Goal: Information Seeking & Learning: Learn about a topic

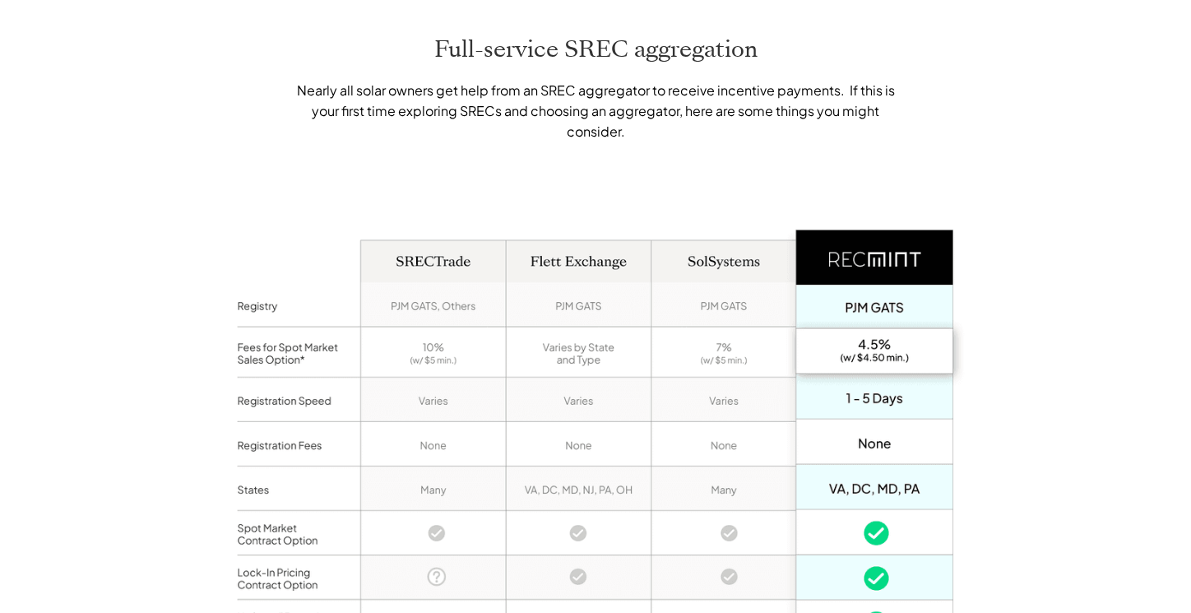
scroll to position [1175, 0]
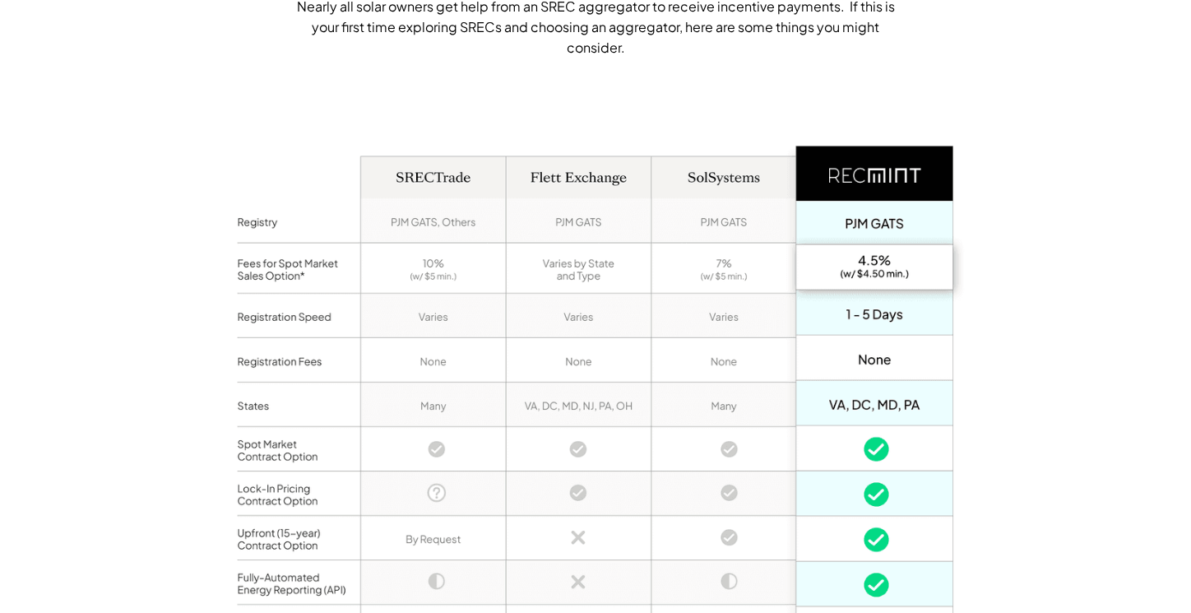
click at [1124, 261] on div "Full-service SREC aggregation Nearly all solar owners get help from an SREC agg…" at bounding box center [595, 338] width 1191 height 938
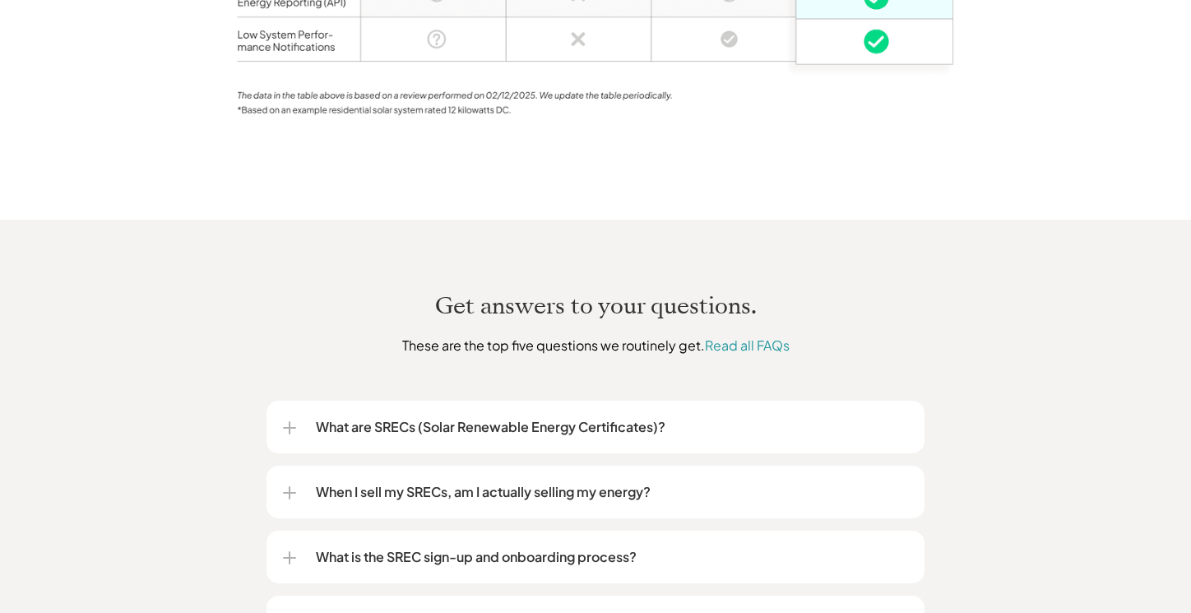
scroll to position [1930, 0]
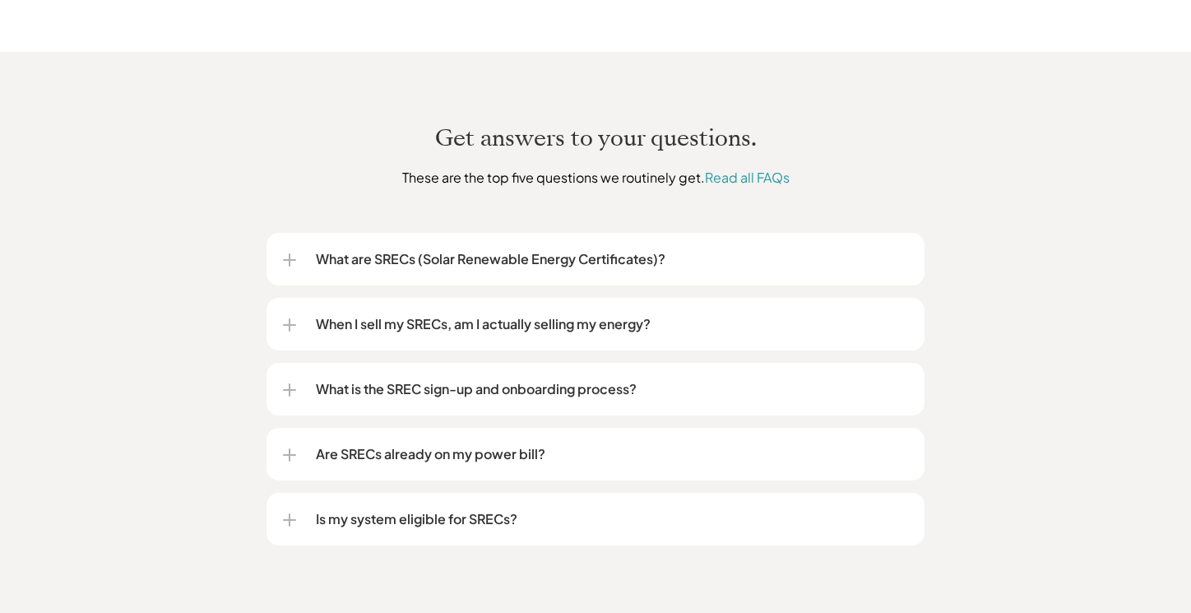
click at [284, 259] on div at bounding box center [289, 260] width 13 height 2
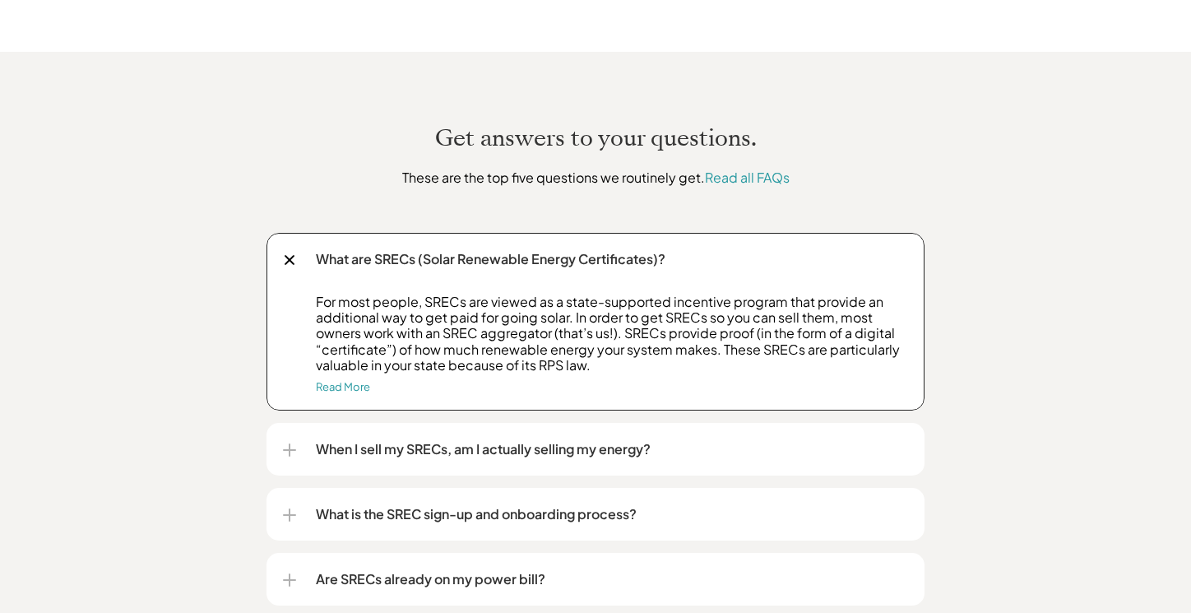
click at [289, 251] on div at bounding box center [290, 260] width 19 height 19
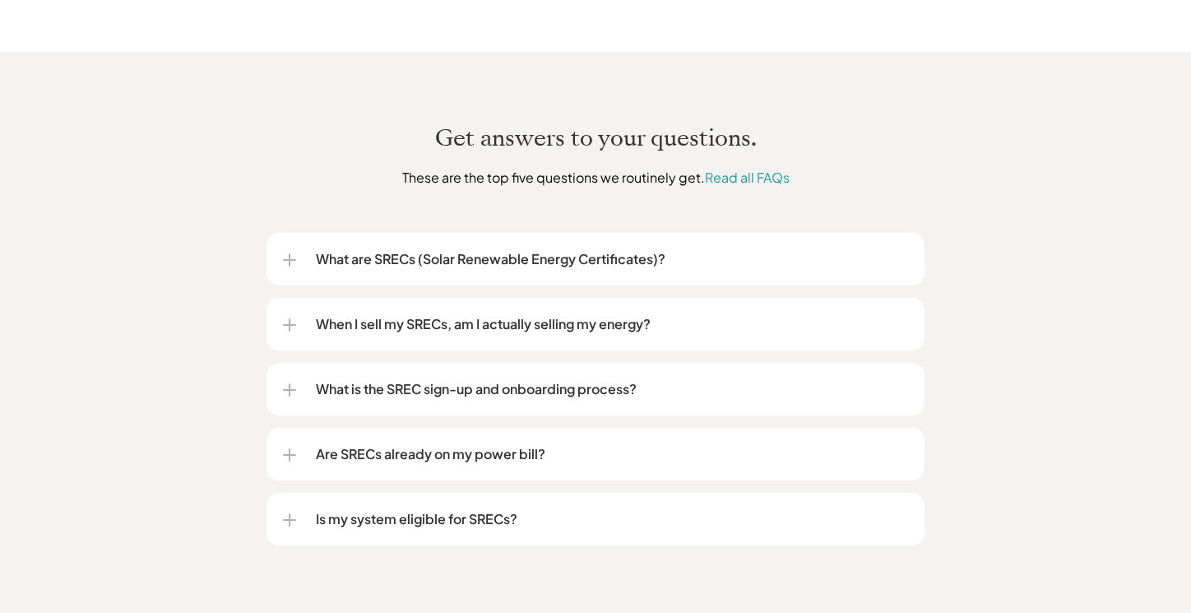
click at [286, 318] on div at bounding box center [289, 324] width 13 height 13
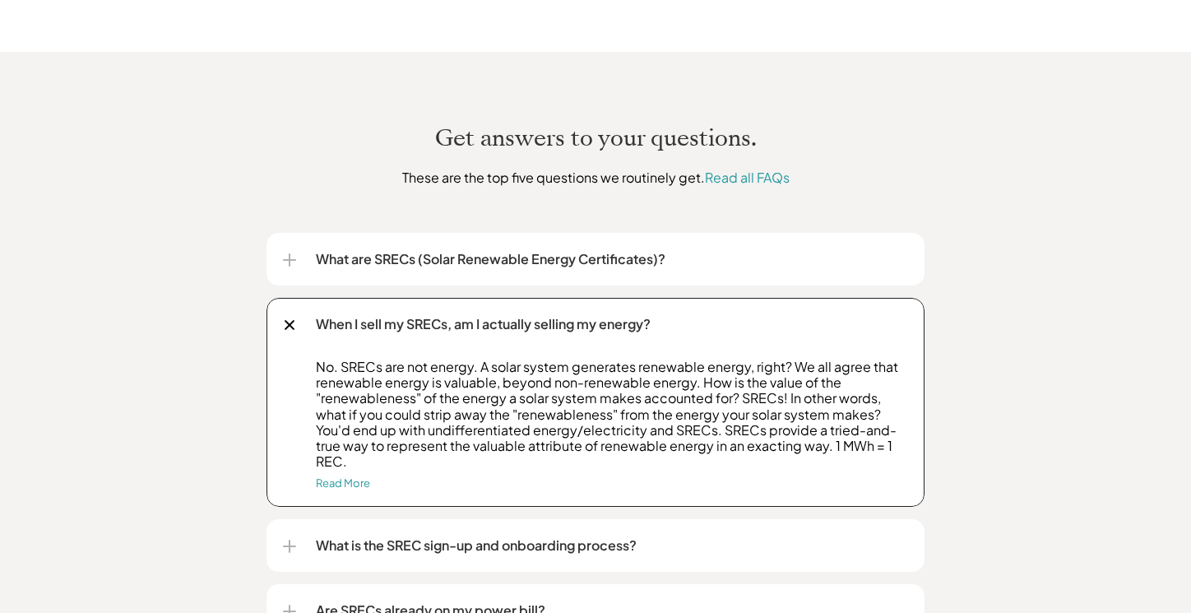
scroll to position [2014, 0]
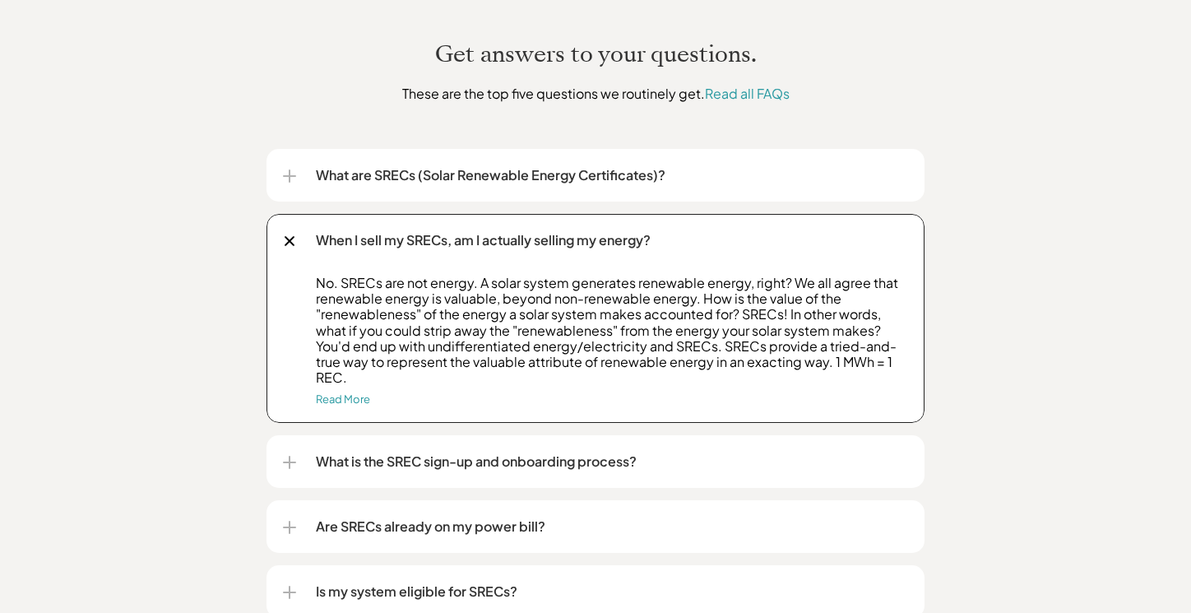
click at [289, 236] on div at bounding box center [290, 241] width 11 height 11
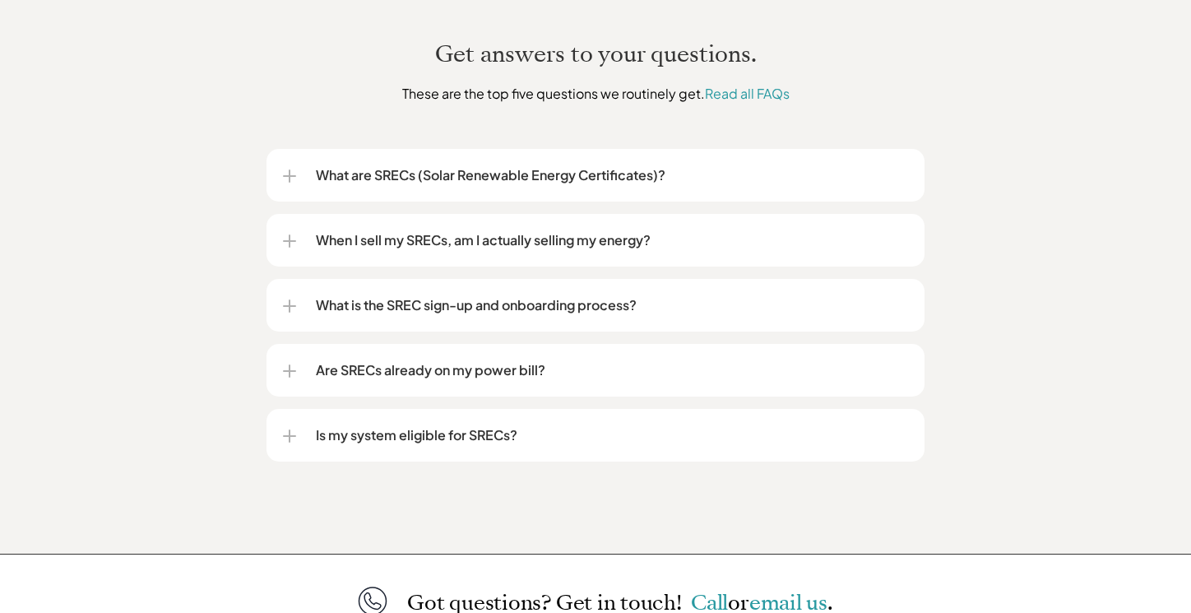
click at [290, 299] on div at bounding box center [290, 305] width 2 height 13
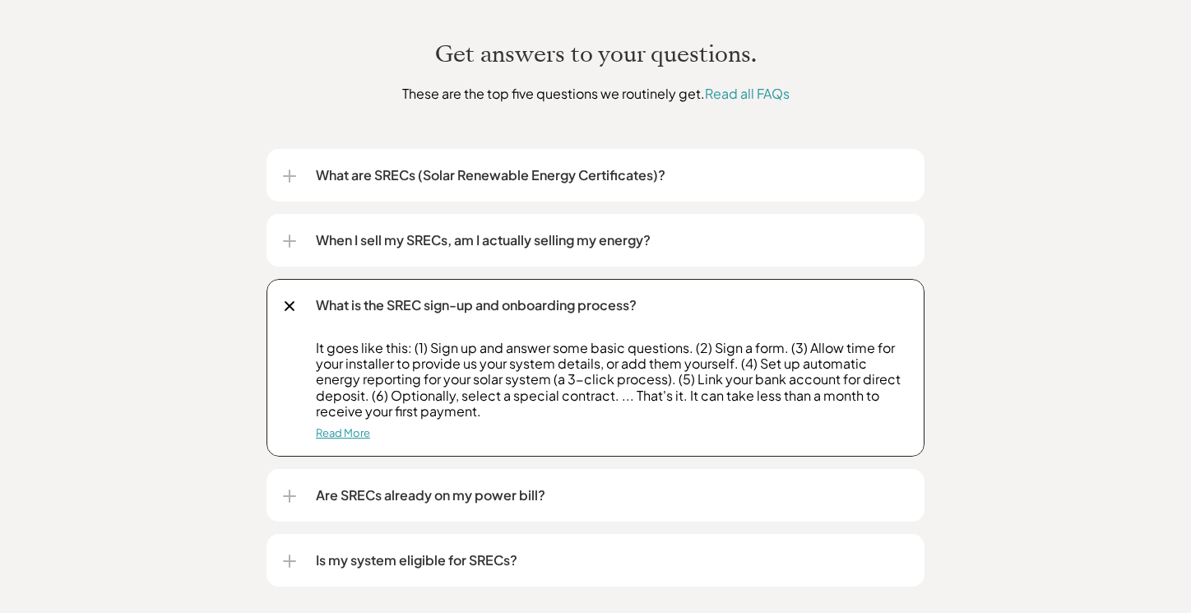
click at [344, 426] on link "Read More" at bounding box center [343, 432] width 54 height 13
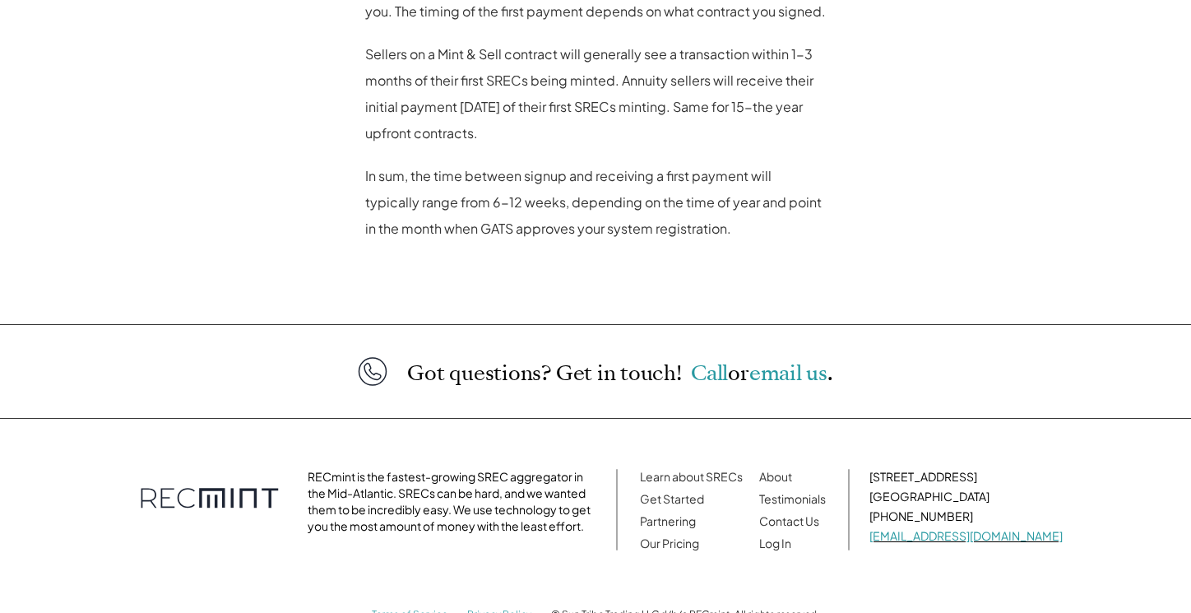
scroll to position [1643, 0]
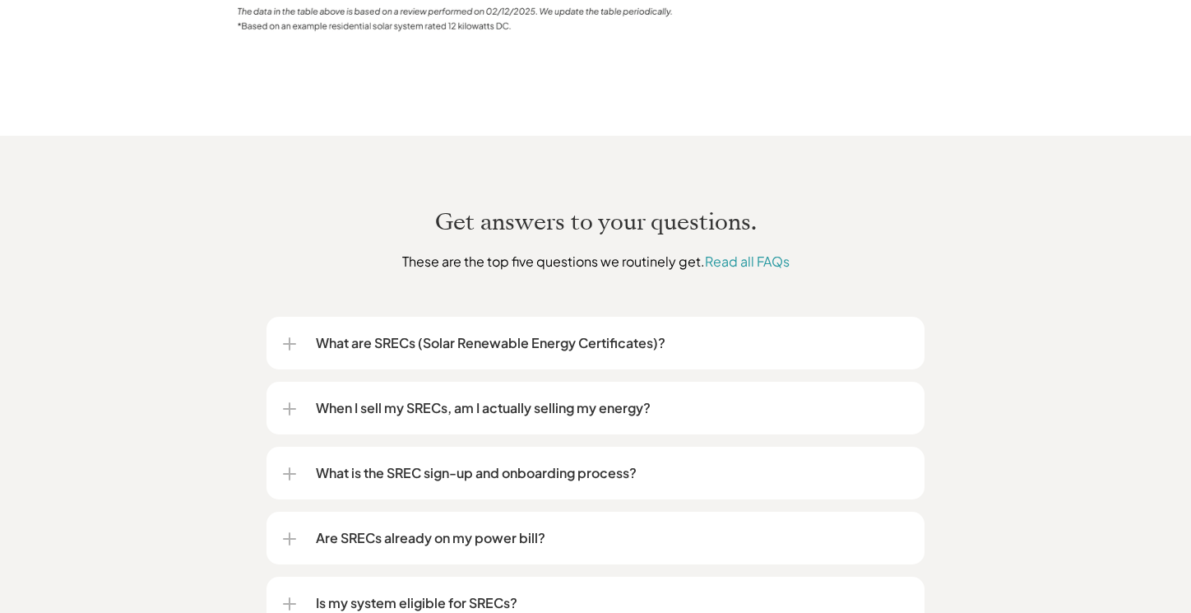
scroll to position [2014, 0]
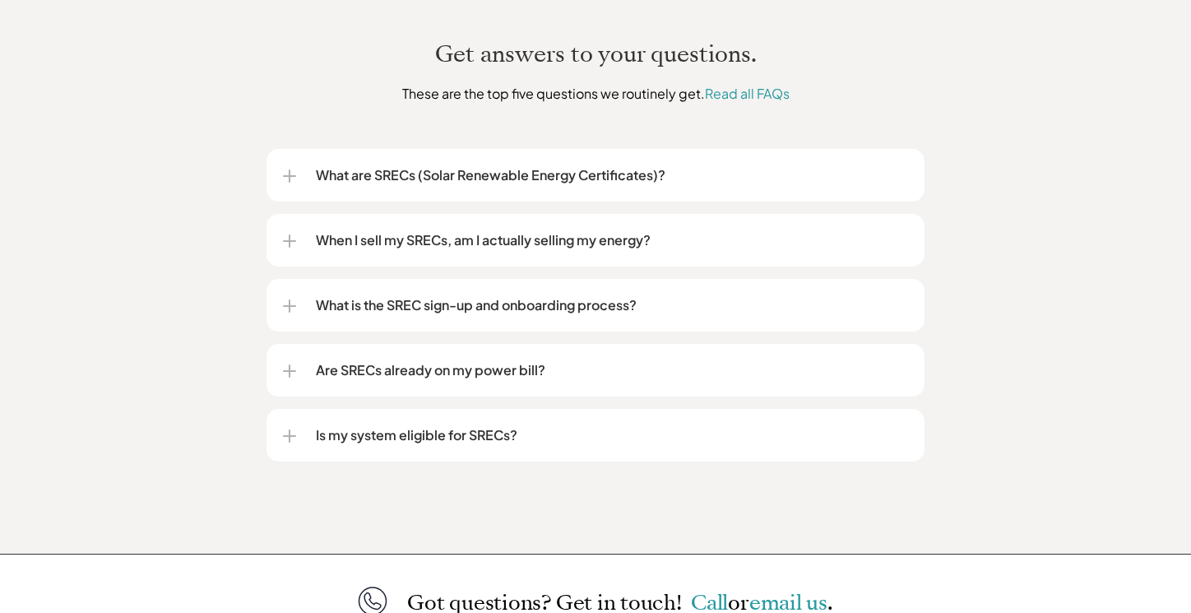
click at [282, 349] on div "Are SRECs already on my power bill?" at bounding box center [596, 370] width 658 height 53
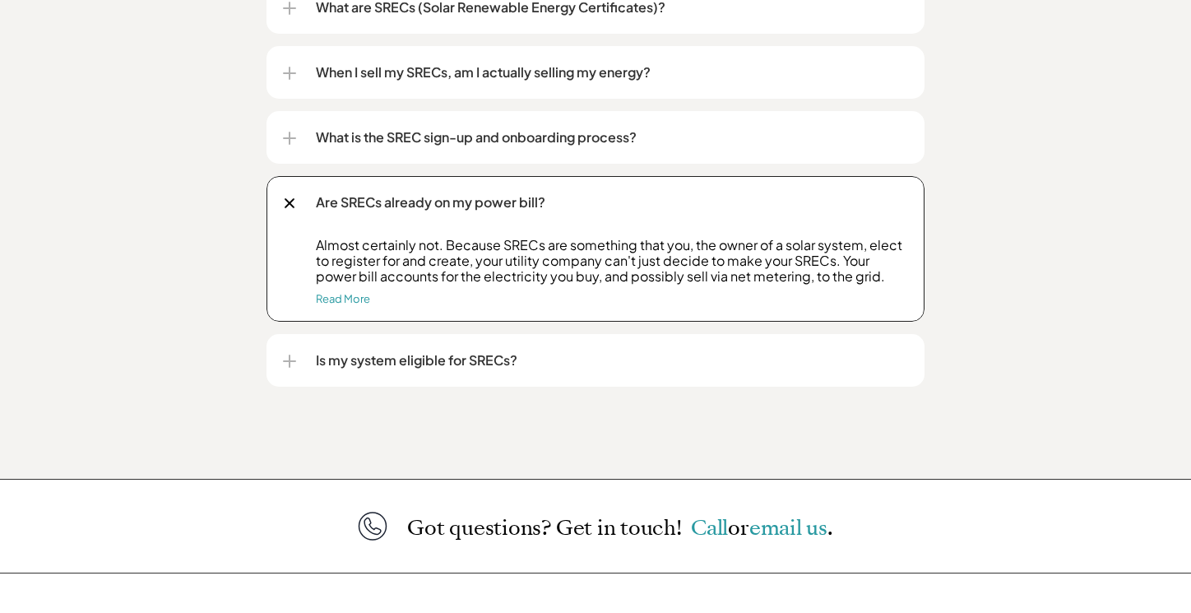
scroll to position [2266, 0]
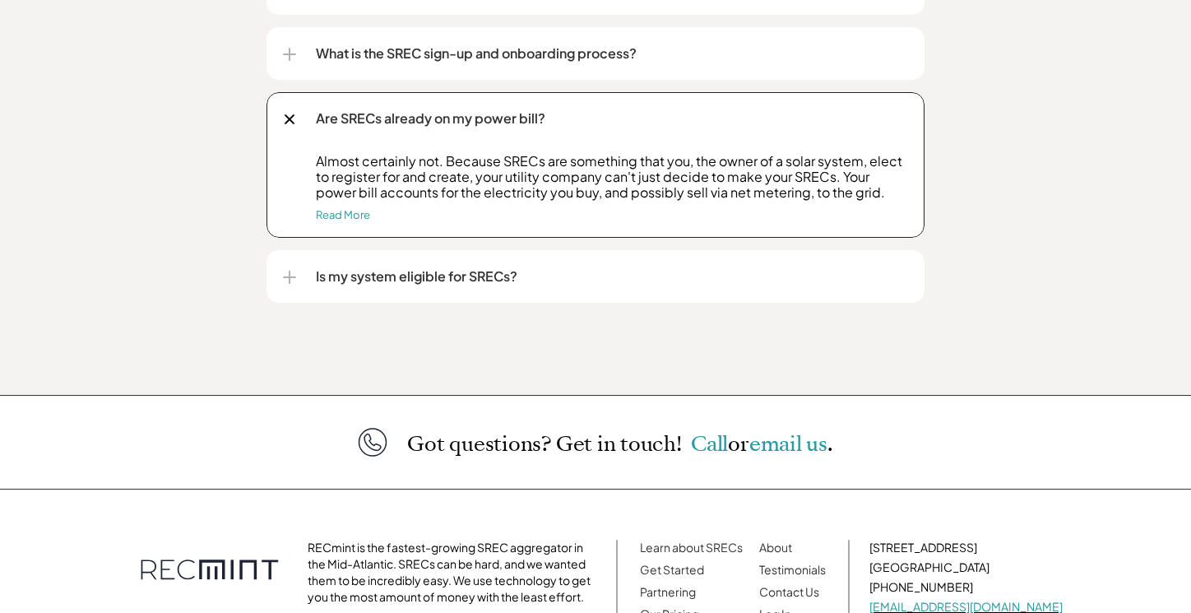
click at [288, 276] on div at bounding box center [289, 277] width 13 height 2
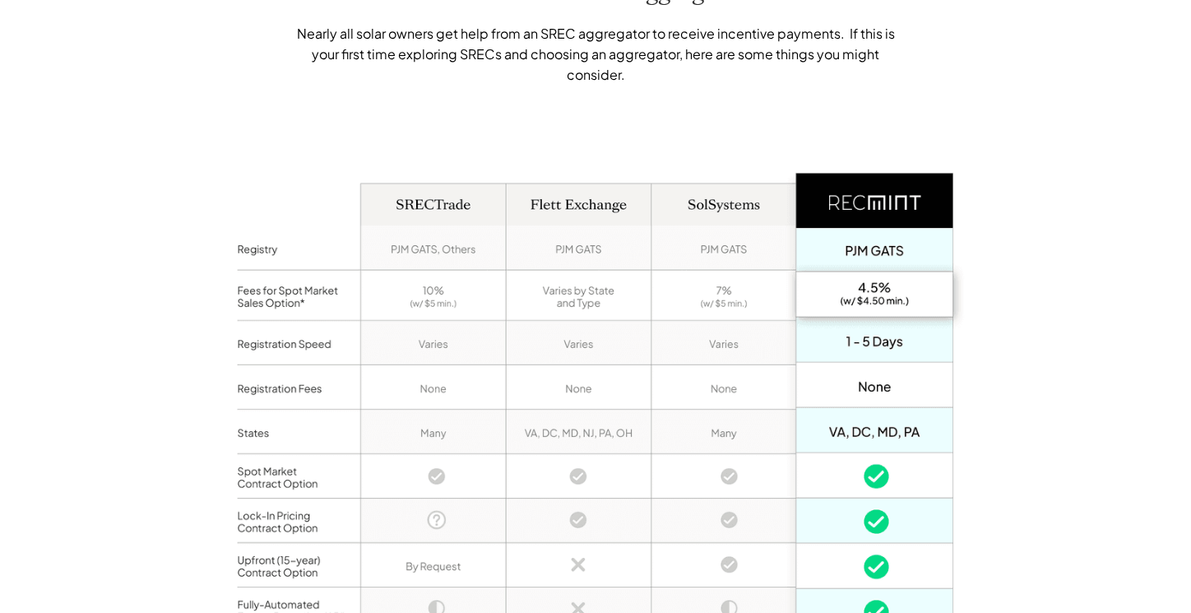
scroll to position [1064, 0]
